Goal: Task Accomplishment & Management: Complete application form

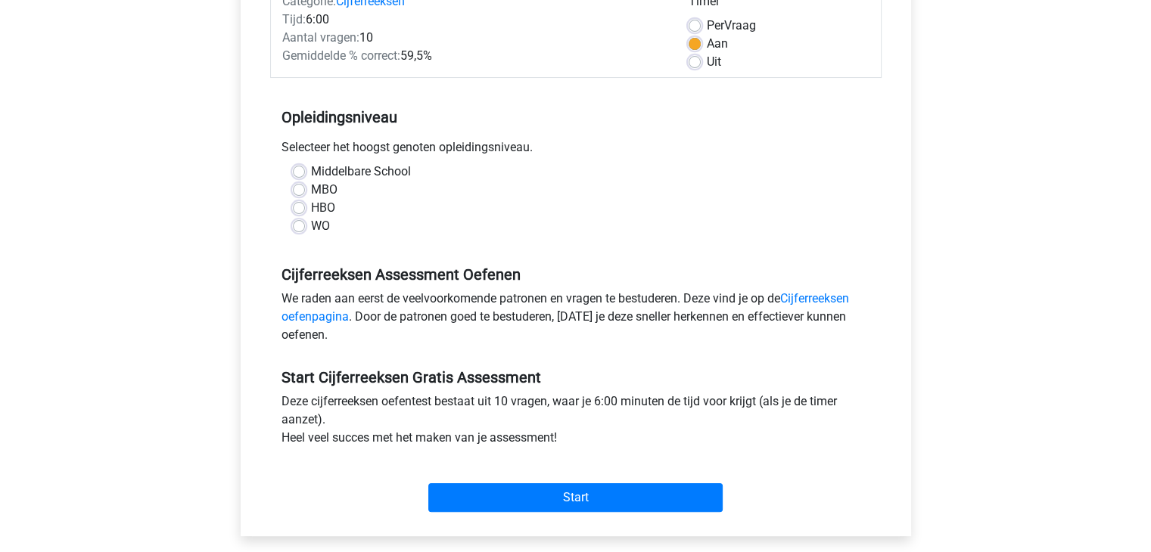
scroll to position [227, 0]
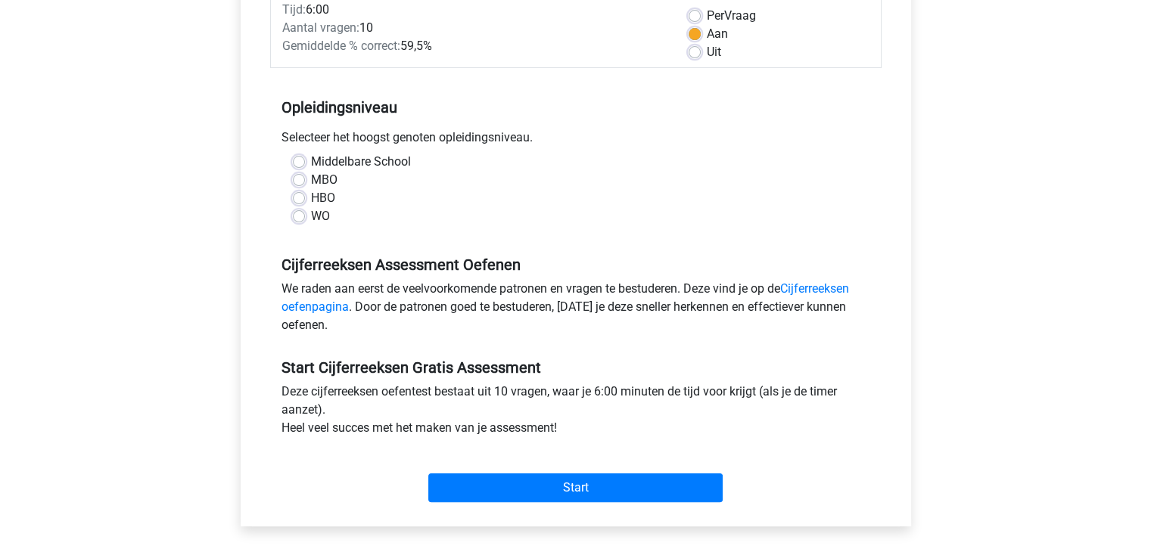
click at [333, 182] on label "MBO" at bounding box center [324, 180] width 26 height 18
click at [305, 182] on input "MBO" at bounding box center [299, 178] width 12 height 15
radio input "true"
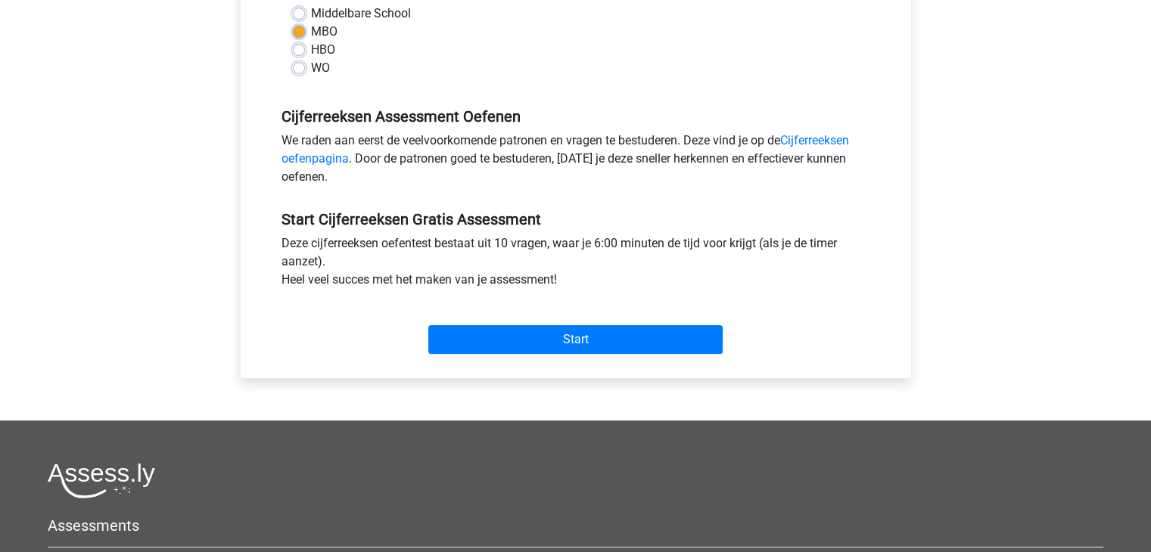
scroll to position [378, 0]
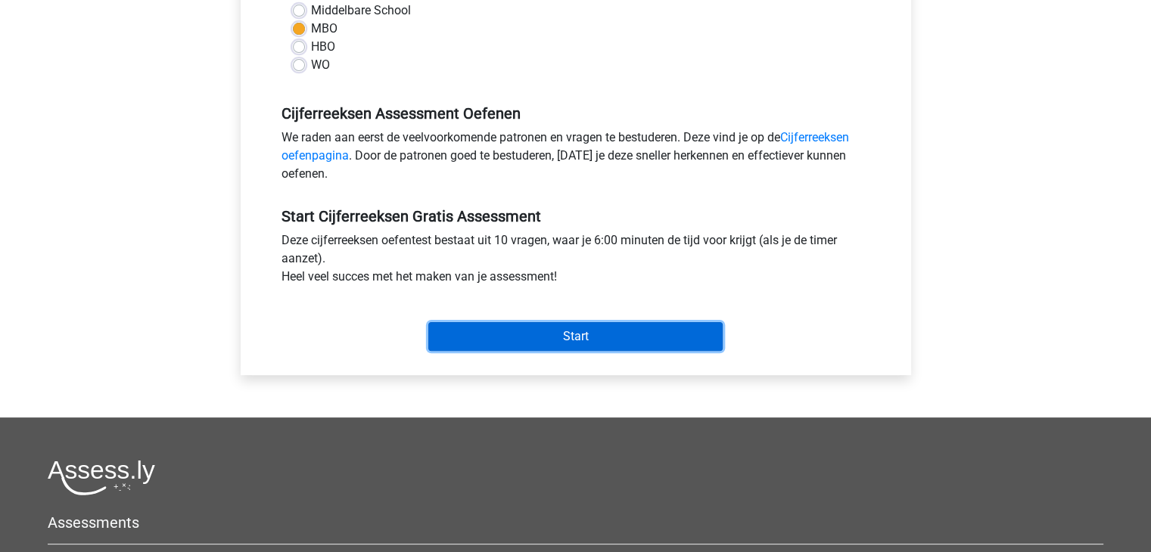
click at [524, 341] on input "Start" at bounding box center [575, 336] width 294 height 29
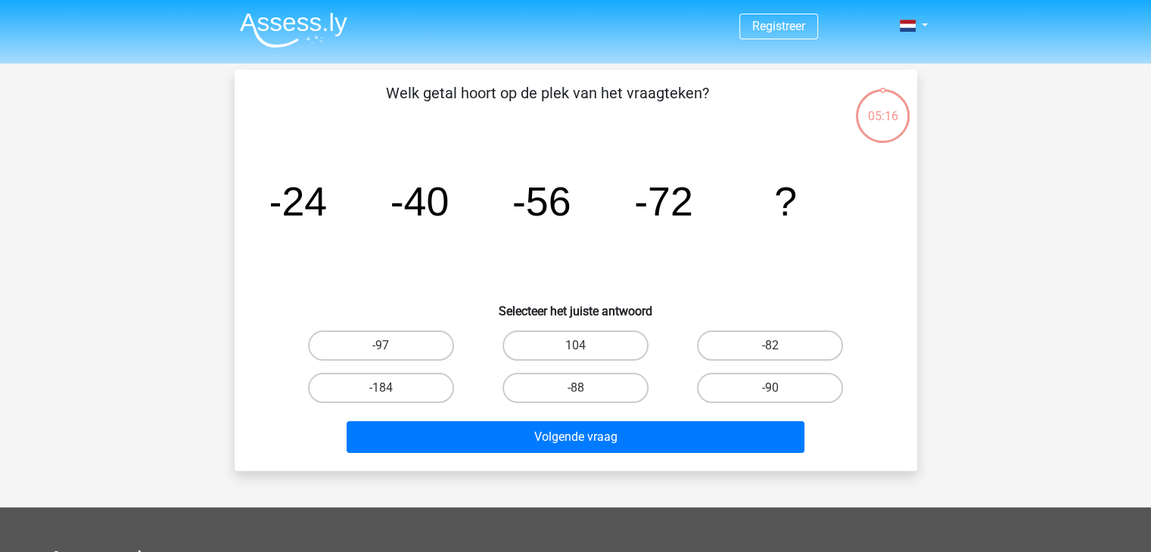
click at [583, 390] on input "-88" at bounding box center [580, 393] width 10 height 10
radio input "true"
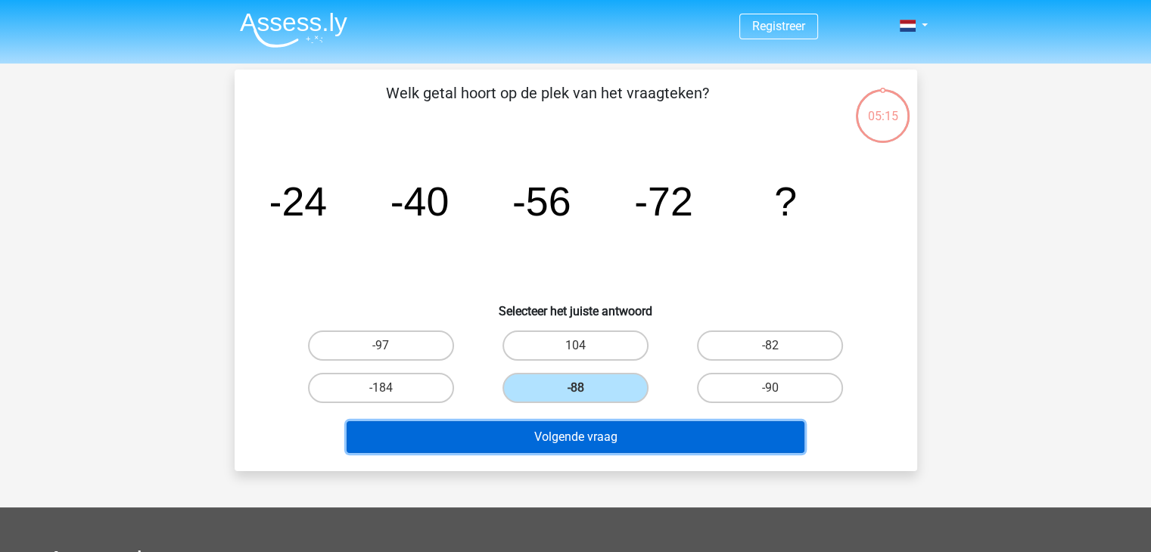
click at [584, 437] on button "Volgende vraag" at bounding box center [576, 437] width 458 height 32
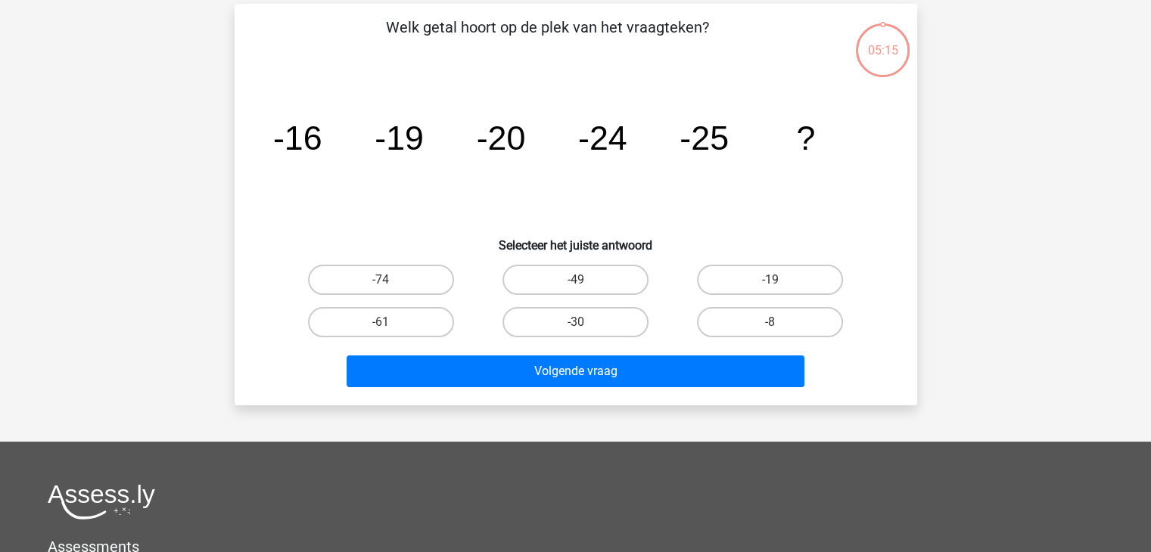
scroll to position [70, 0]
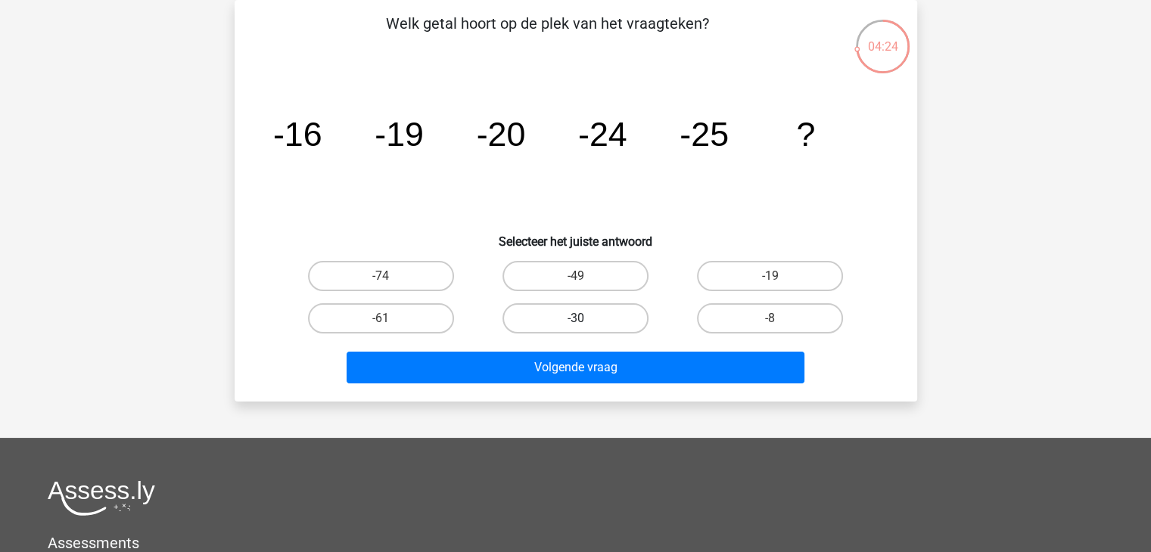
click at [596, 323] on label "-30" at bounding box center [575, 318] width 146 height 30
click at [585, 323] on input "-30" at bounding box center [580, 324] width 10 height 10
radio input "true"
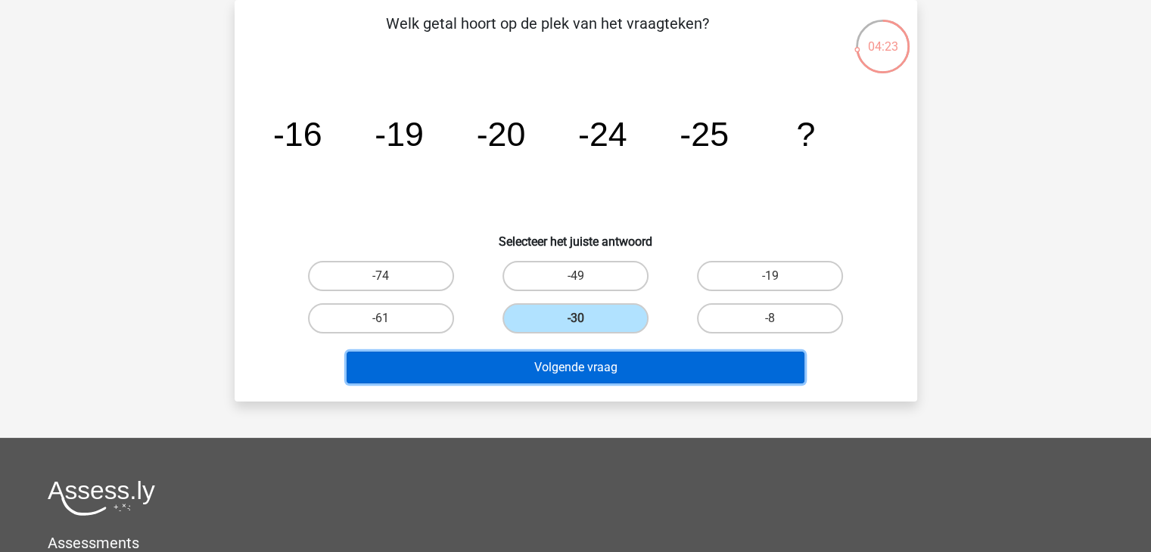
click at [588, 366] on button "Volgende vraag" at bounding box center [576, 368] width 458 height 32
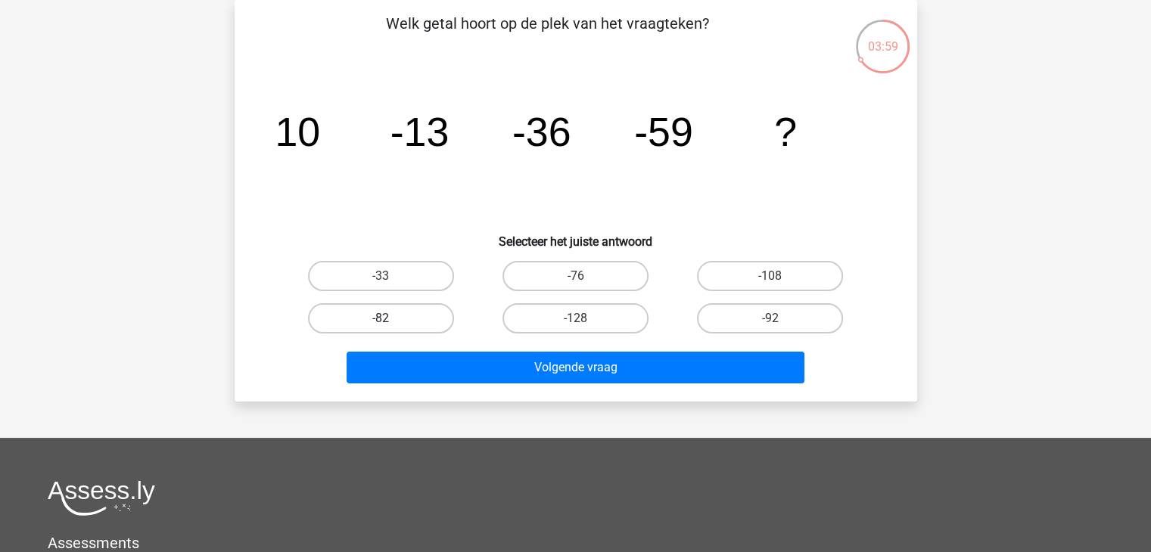
click at [393, 322] on label "-82" at bounding box center [381, 318] width 146 height 30
click at [390, 322] on input "-82" at bounding box center [386, 324] width 10 height 10
radio input "true"
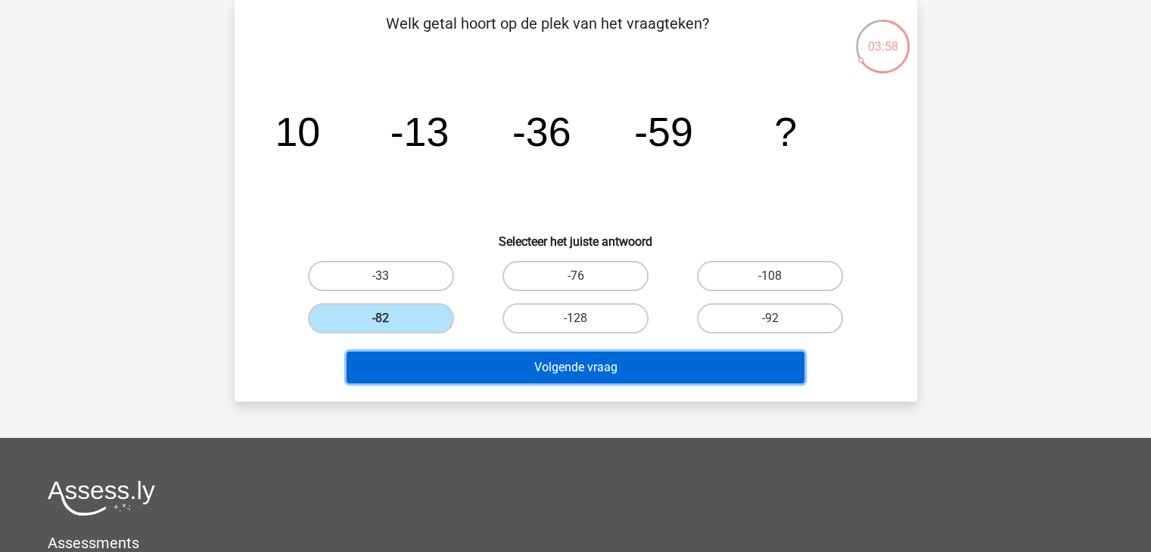
click at [524, 365] on button "Volgende vraag" at bounding box center [576, 368] width 458 height 32
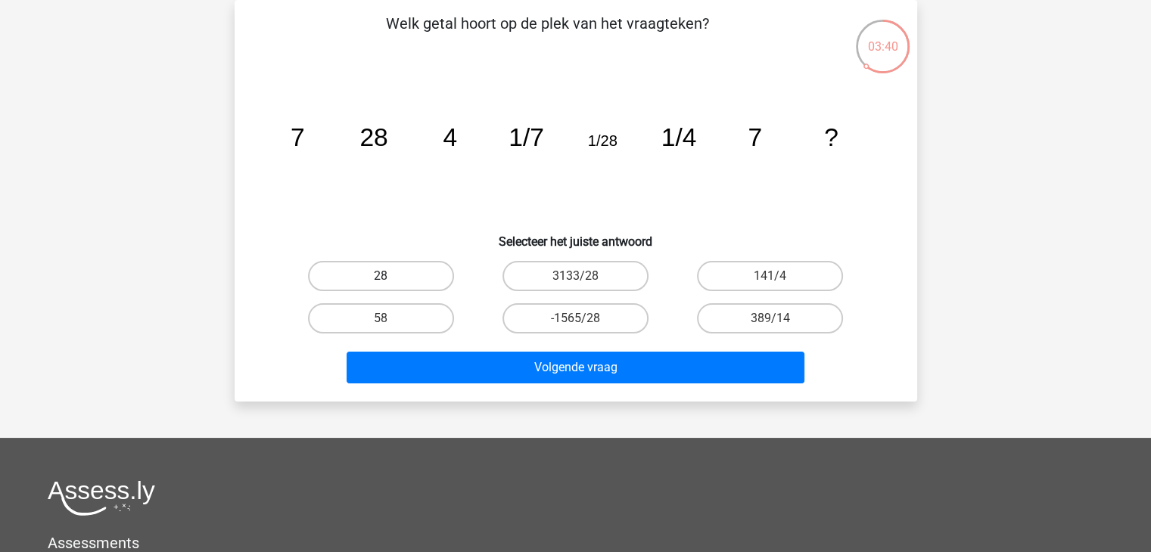
click at [400, 270] on label "28" at bounding box center [381, 276] width 146 height 30
click at [390, 276] on input "28" at bounding box center [386, 281] width 10 height 10
radio input "true"
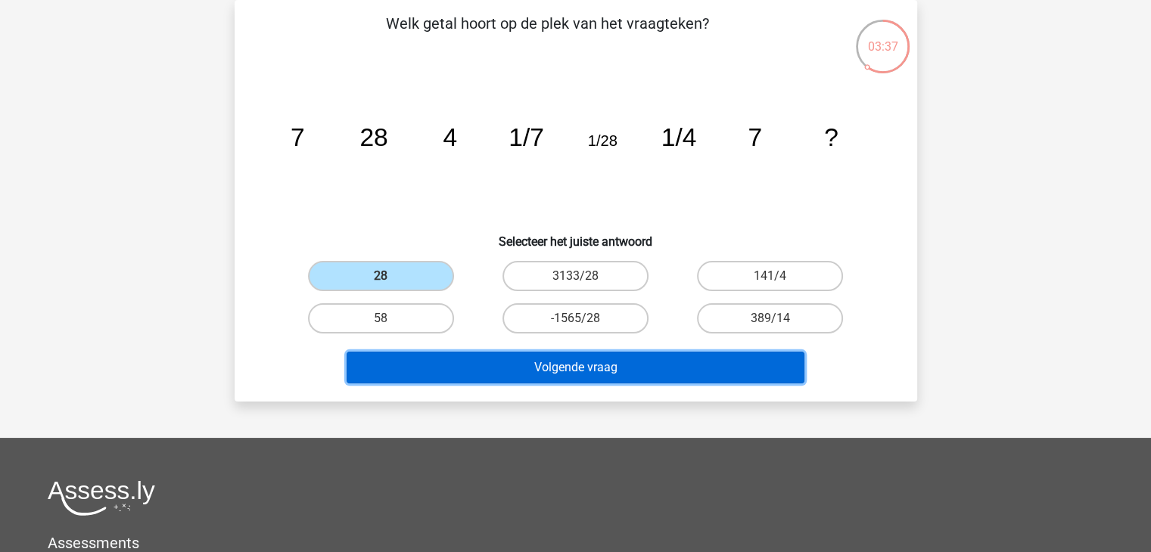
click at [592, 367] on button "Volgende vraag" at bounding box center [576, 368] width 458 height 32
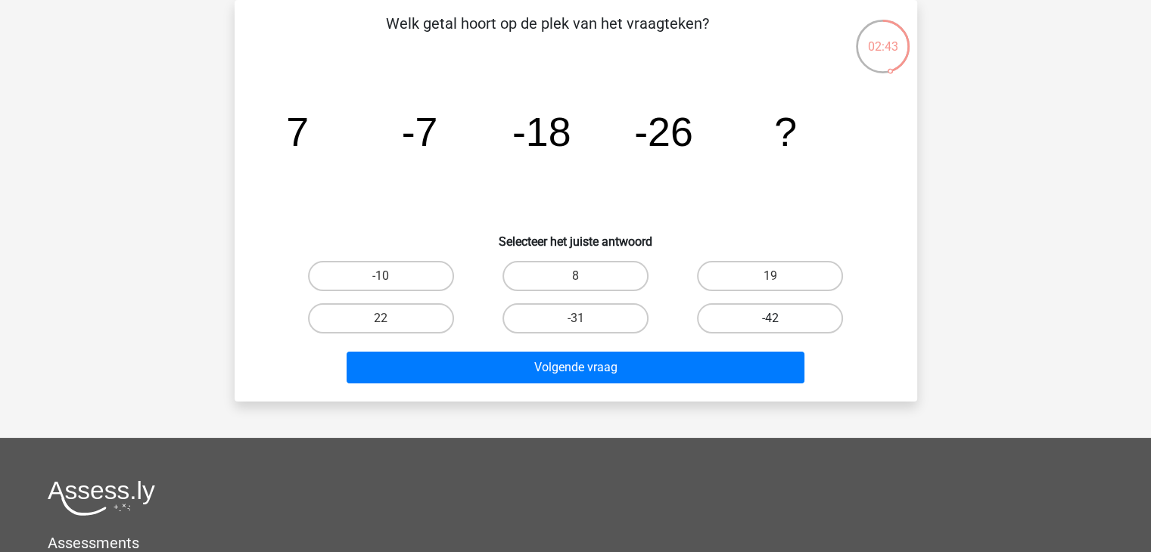
click at [745, 316] on label "-42" at bounding box center [770, 318] width 146 height 30
click at [770, 319] on input "-42" at bounding box center [775, 324] width 10 height 10
radio input "true"
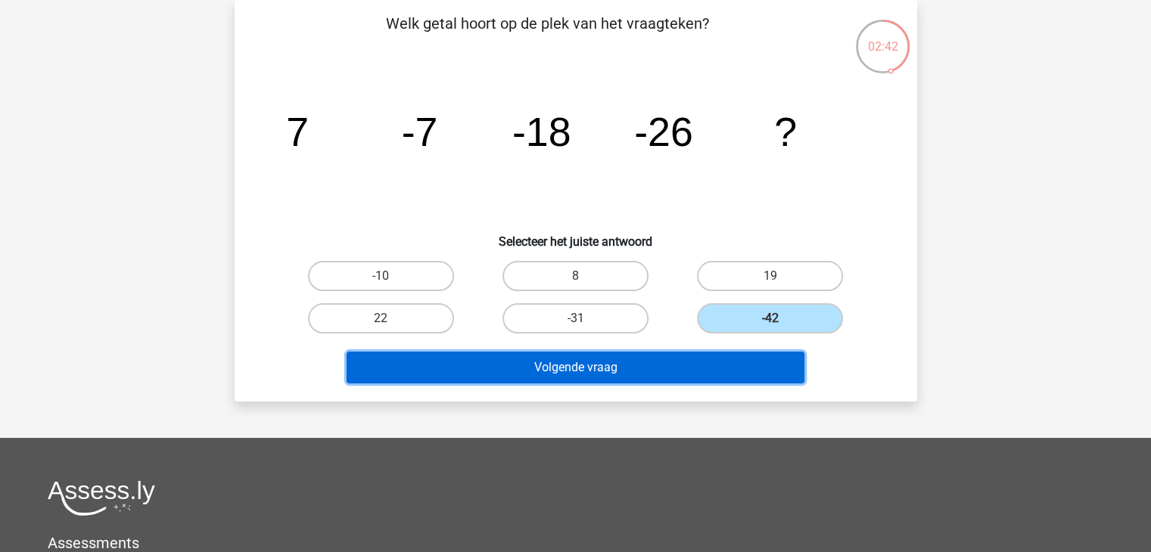
click at [667, 365] on button "Volgende vraag" at bounding box center [576, 368] width 458 height 32
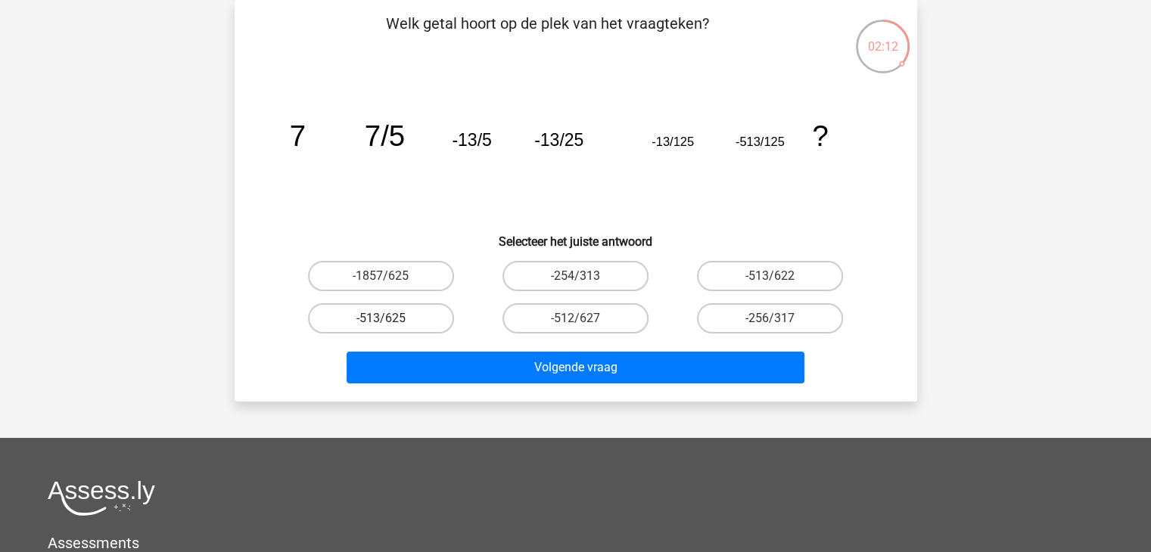
click at [361, 319] on label "-513/625" at bounding box center [381, 318] width 146 height 30
click at [381, 319] on input "-513/625" at bounding box center [386, 324] width 10 height 10
radio input "true"
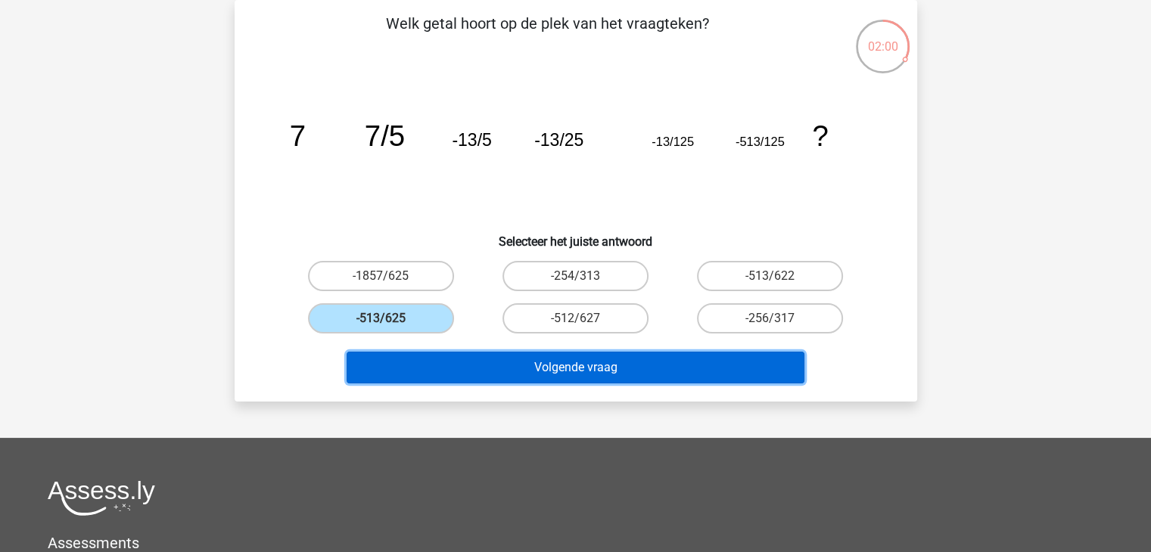
click at [586, 355] on button "Volgende vraag" at bounding box center [576, 368] width 458 height 32
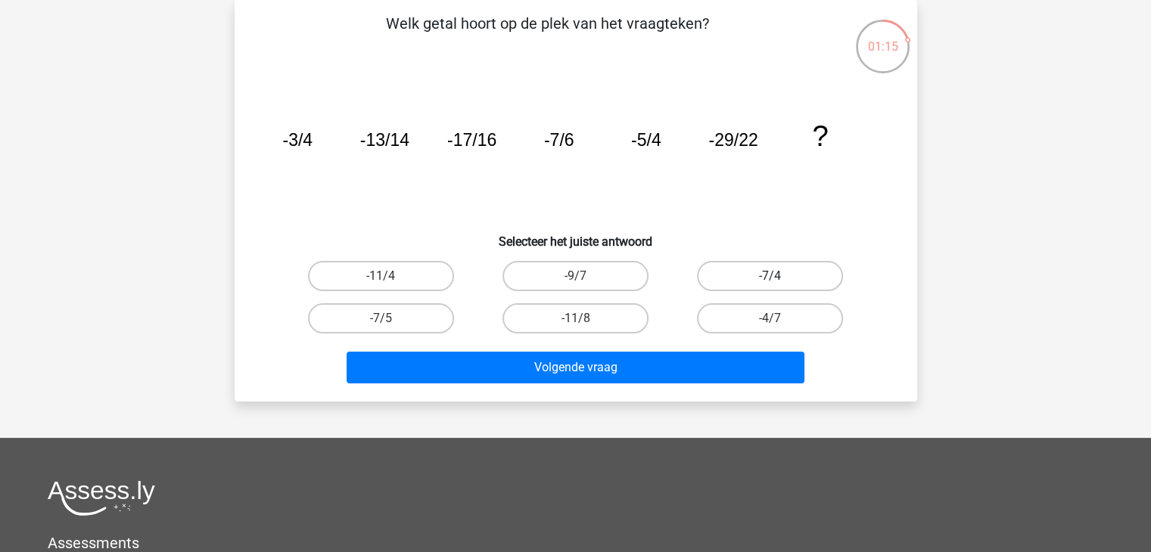
click at [781, 272] on label "-7/4" at bounding box center [770, 276] width 146 height 30
click at [780, 276] on input "-7/4" at bounding box center [775, 281] width 10 height 10
radio input "true"
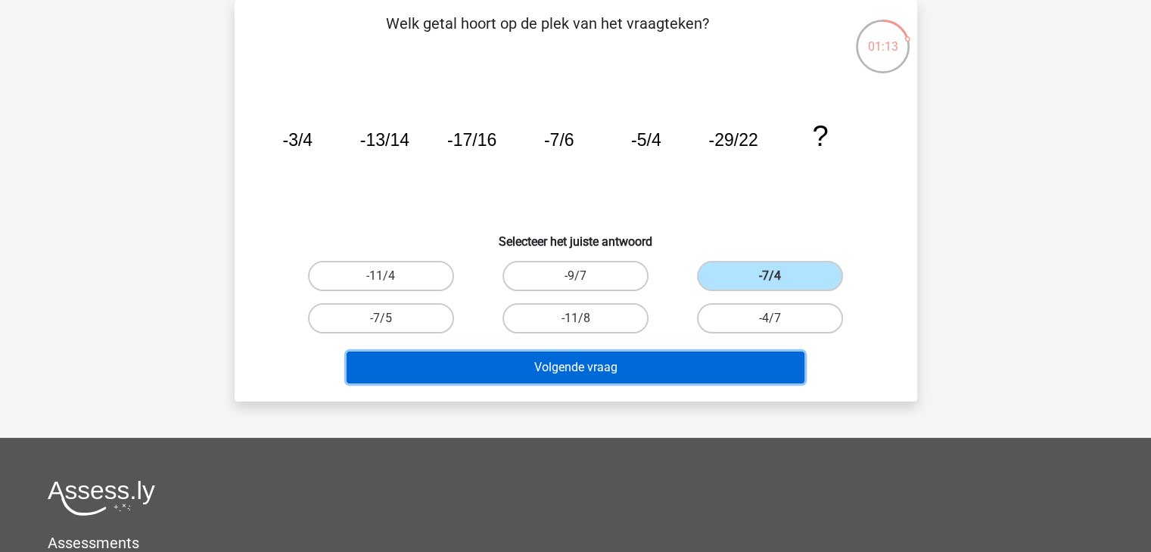
click at [696, 363] on button "Volgende vraag" at bounding box center [576, 368] width 458 height 32
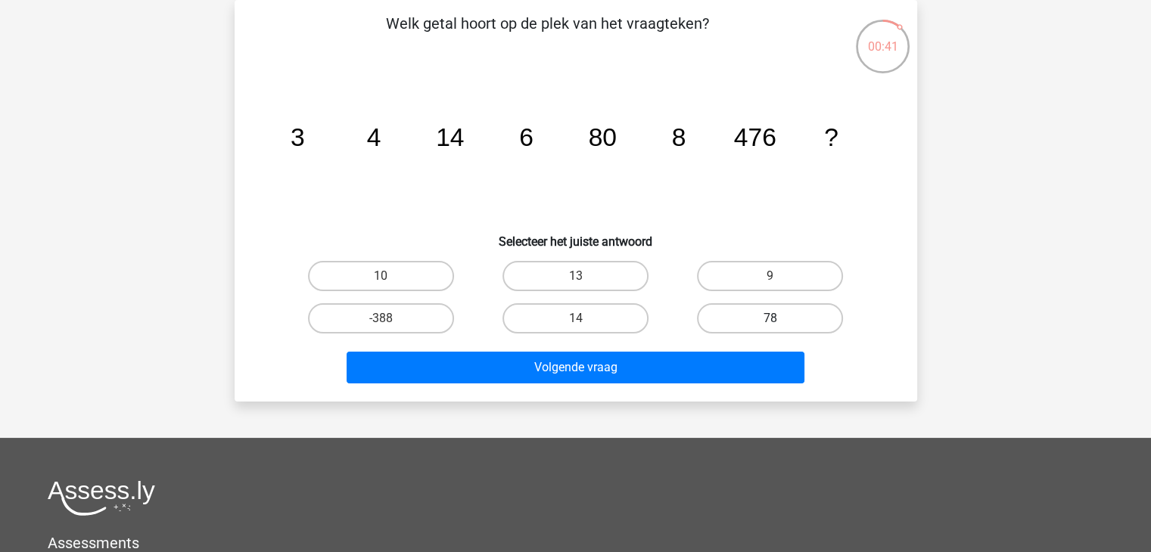
click at [760, 316] on label "78" at bounding box center [770, 318] width 146 height 30
click at [770, 319] on input "78" at bounding box center [775, 324] width 10 height 10
radio input "true"
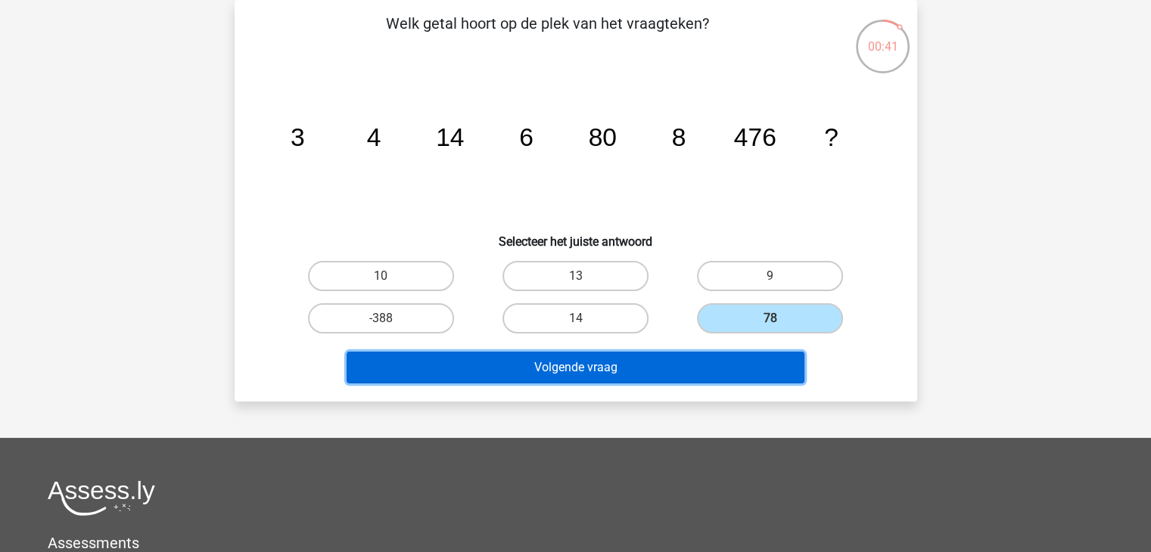
click at [642, 366] on button "Volgende vraag" at bounding box center [576, 368] width 458 height 32
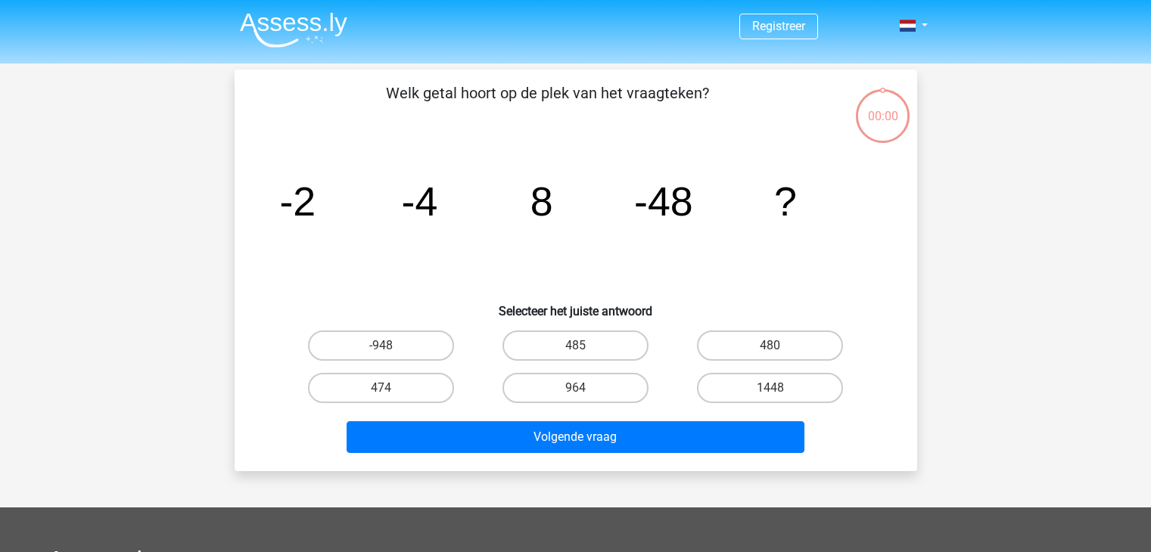
scroll to position [70, 0]
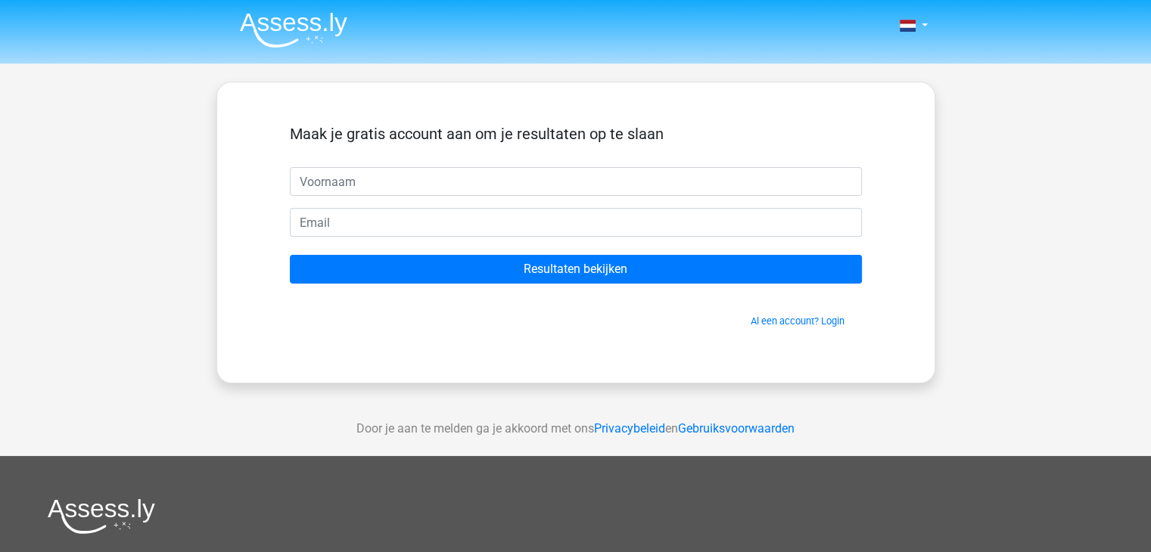
click at [393, 181] on input "text" at bounding box center [576, 181] width 572 height 29
type input "Robert"
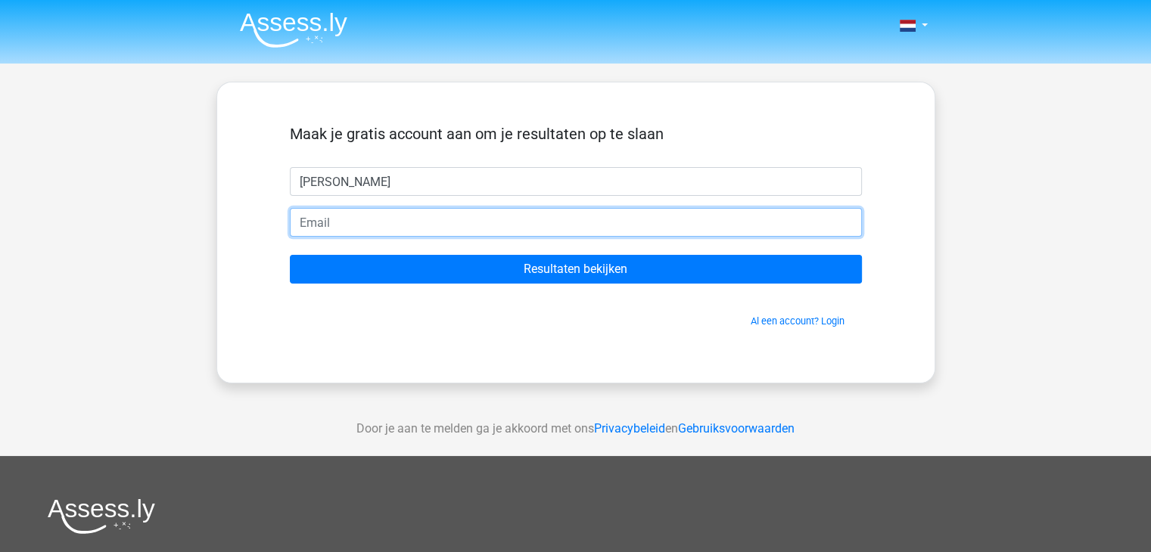
click at [348, 227] on input "email" at bounding box center [576, 222] width 572 height 29
type input "rswarttouw@hotmail.com"
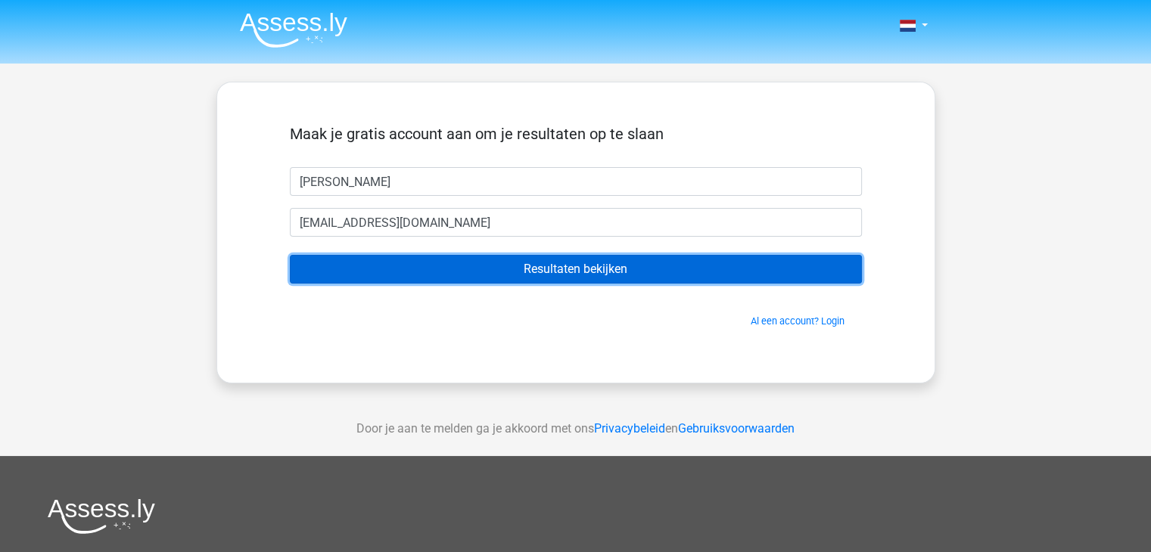
click at [469, 275] on input "Resultaten bekijken" at bounding box center [576, 269] width 572 height 29
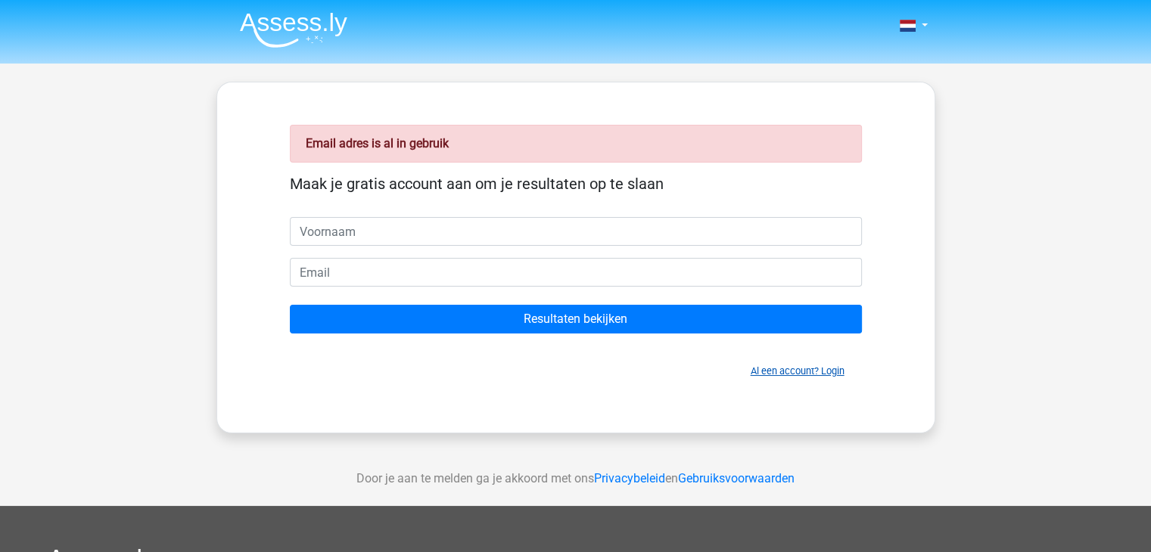
click at [804, 375] on link "Al een account? Login" at bounding box center [798, 371] width 94 height 11
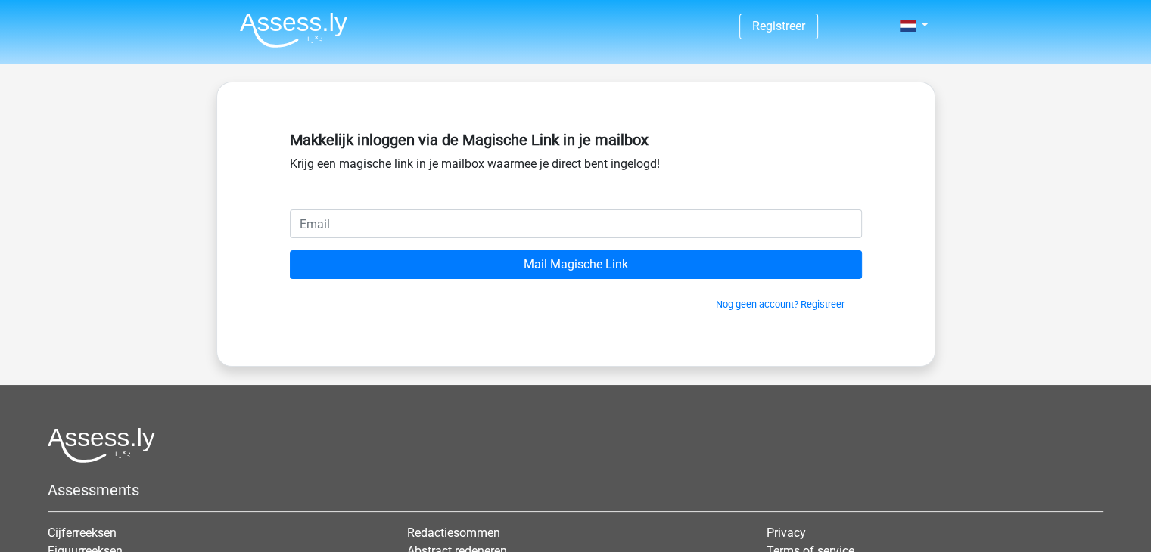
click at [443, 222] on input "email" at bounding box center [576, 224] width 572 height 29
type input "rswarttouw@hotmail.com"
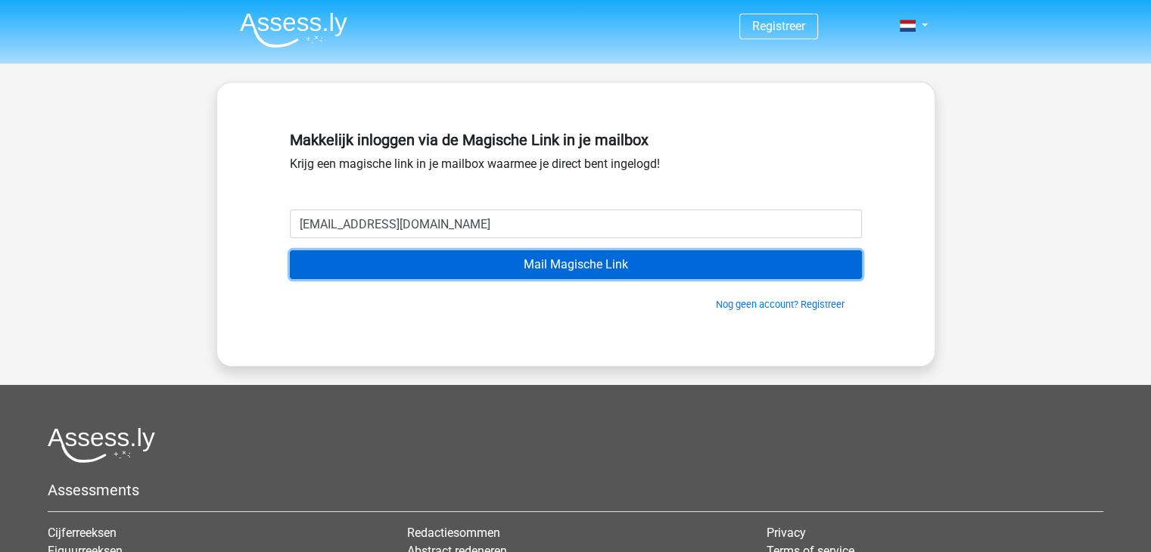
click at [499, 269] on input "Mail Magische Link" at bounding box center [576, 264] width 572 height 29
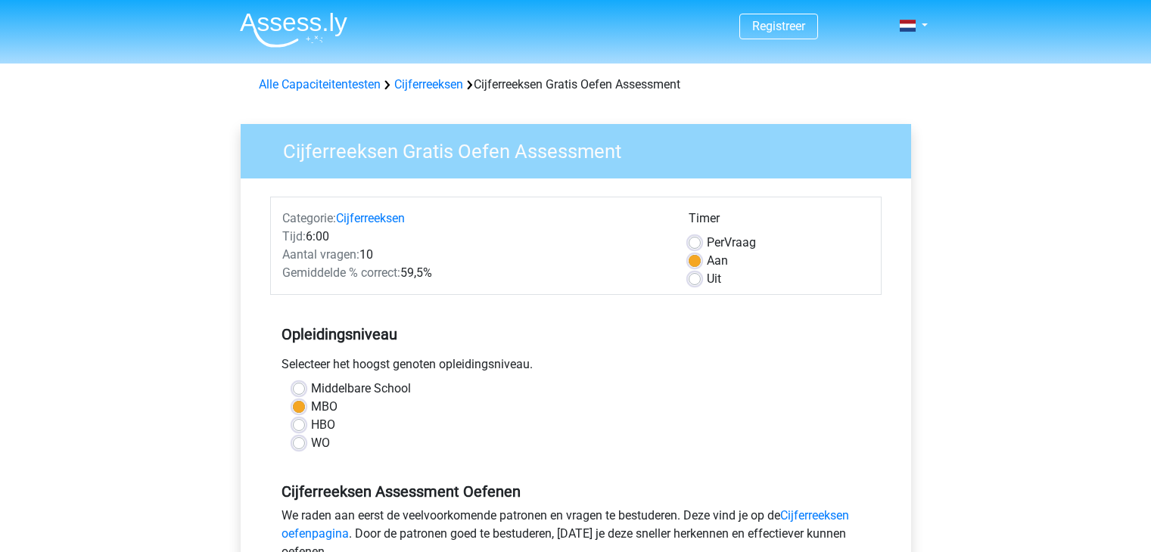
scroll to position [378, 0]
